Goal: Complete application form: Complete application form

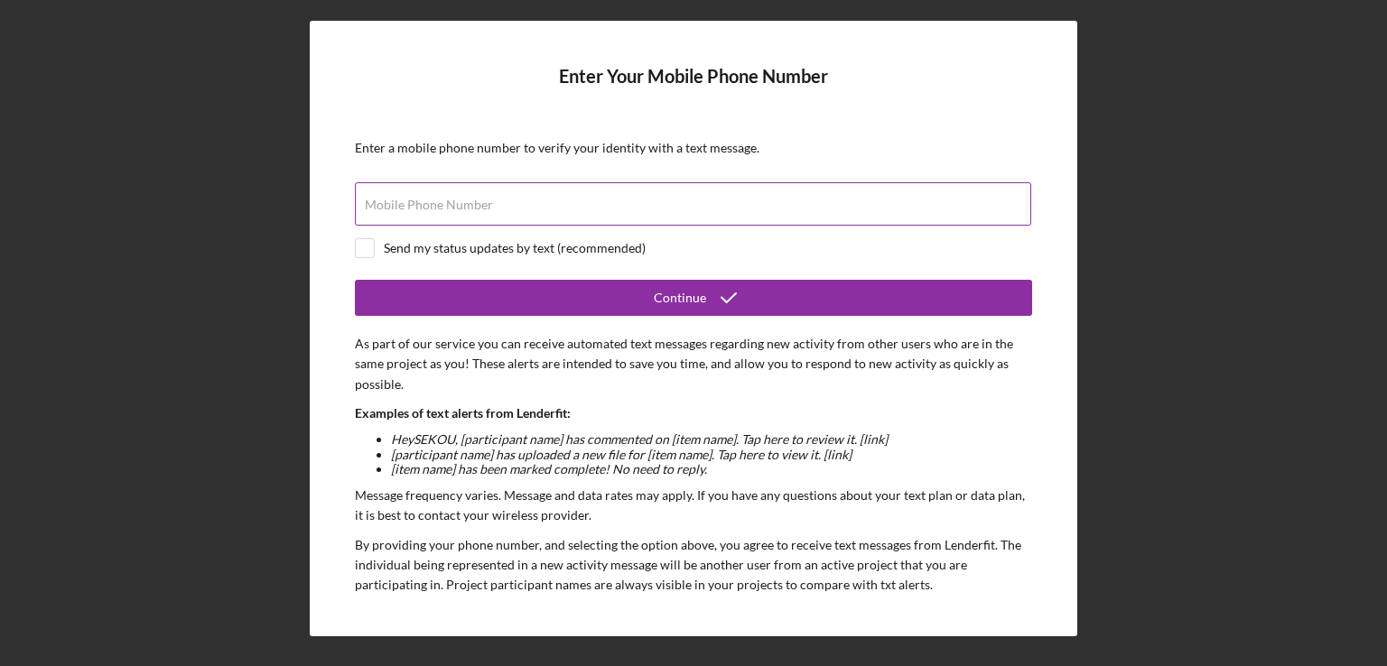
click at [428, 211] on label "Mobile Phone Number" at bounding box center [429, 205] width 128 height 14
click at [428, 211] on input "Mobile Phone Number" at bounding box center [693, 203] width 676 height 43
type input "[PHONE_NUMBER]"
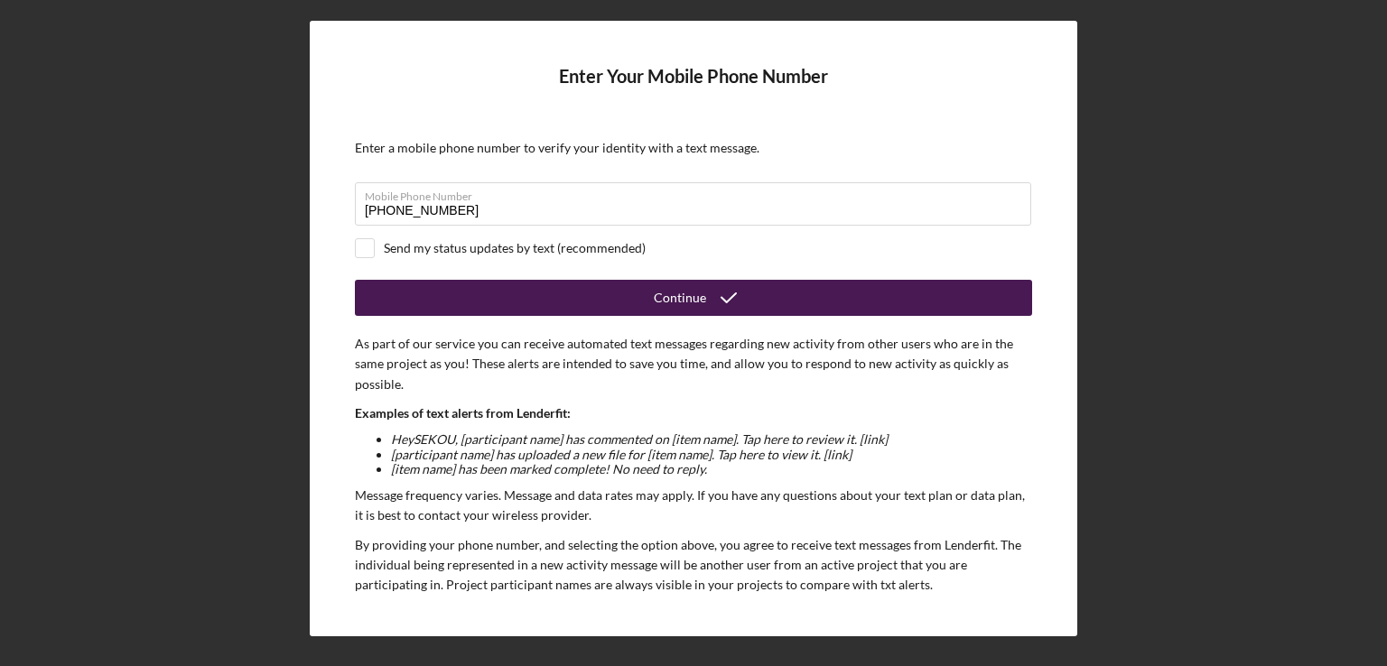
click at [615, 294] on button "Continue" at bounding box center [693, 298] width 677 height 36
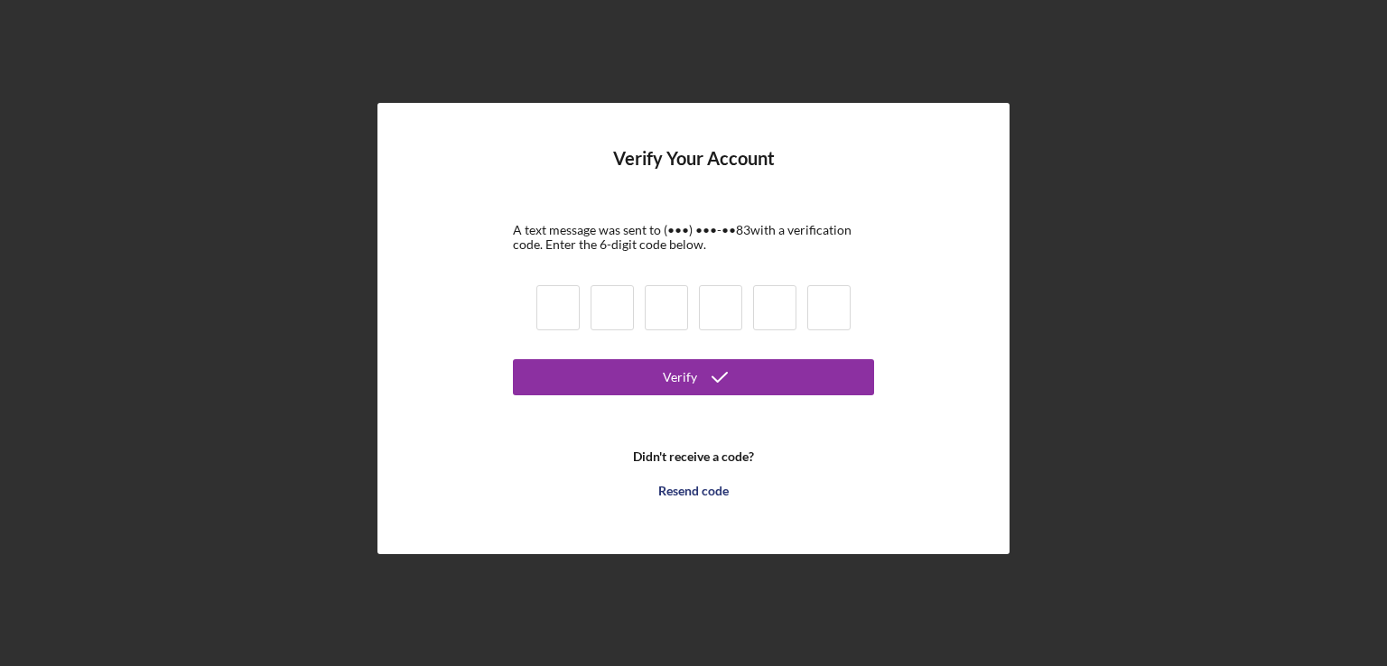
click at [563, 308] on input at bounding box center [557, 307] width 43 height 45
type input "9"
type input "5"
type input "4"
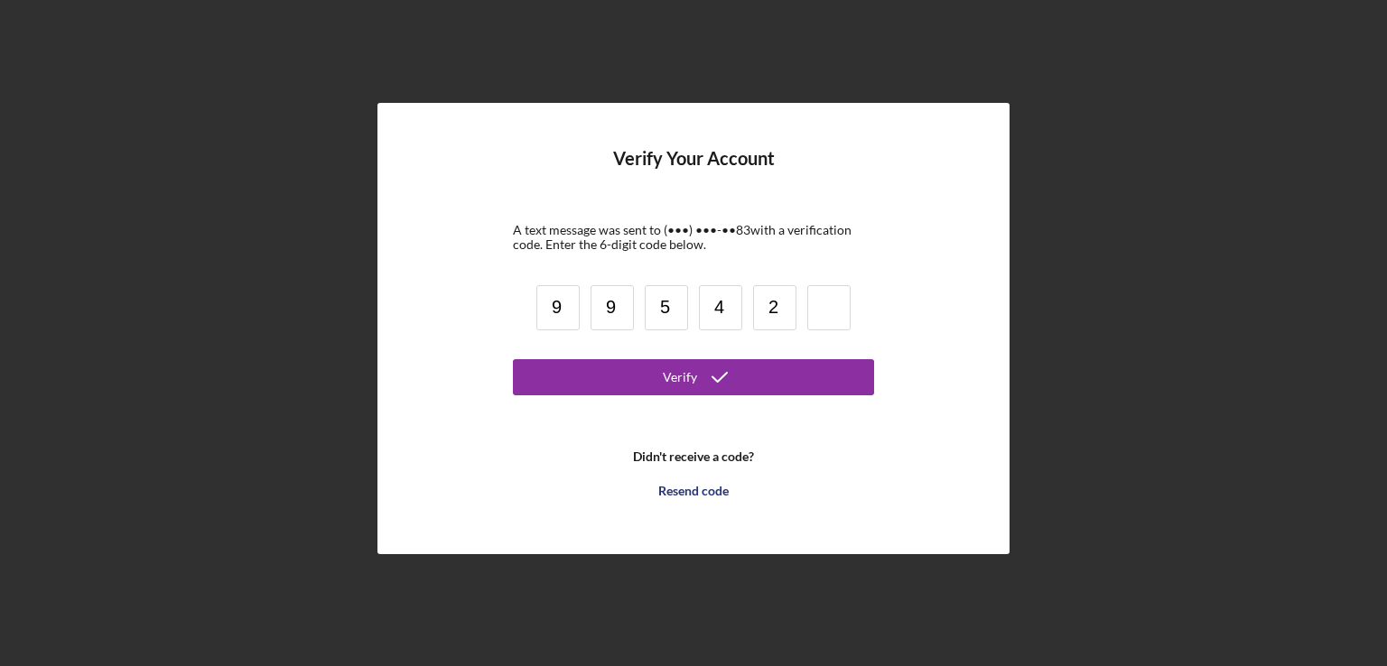
type input "2"
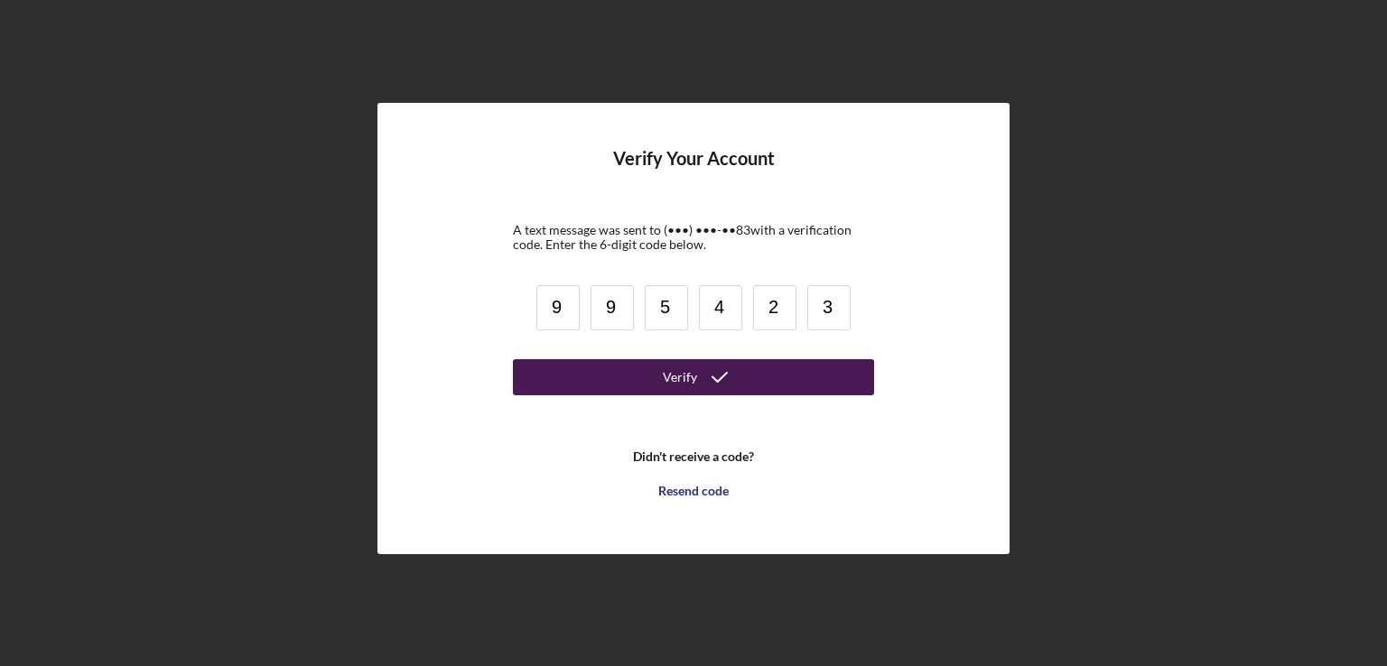
type input "3"
click at [617, 377] on button "Verify" at bounding box center [693, 377] width 361 height 36
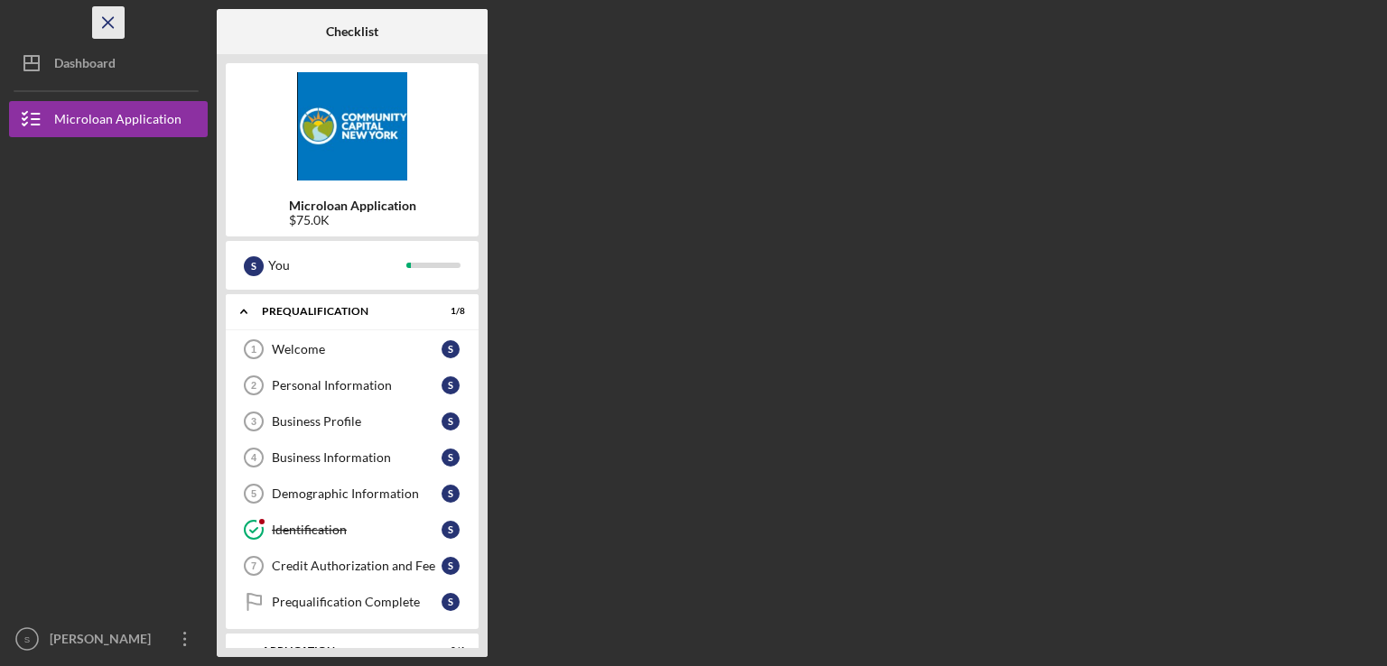
click at [111, 22] on icon "Icon/Menu Close" at bounding box center [108, 23] width 41 height 41
